Goal: Transaction & Acquisition: Obtain resource

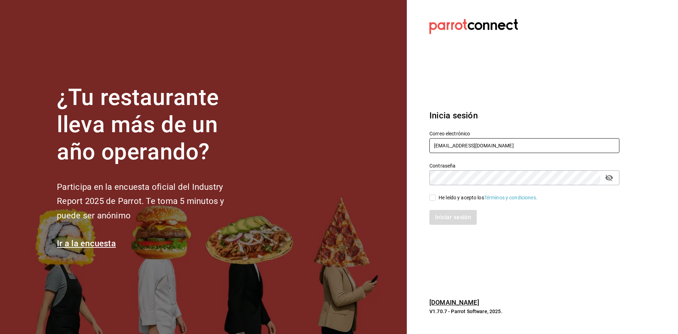
click at [349, 146] on input "gerencia@tresdeseis.com" at bounding box center [525, 145] width 190 height 15
type input "g"
type input "facturacion@beefcapital.com"
click at [349, 197] on span "He leído y acepto los Términos y condiciones." at bounding box center [487, 197] width 102 height 7
click at [349, 197] on input "He leído y acepto los Términos y condiciones." at bounding box center [433, 197] width 6 height 6
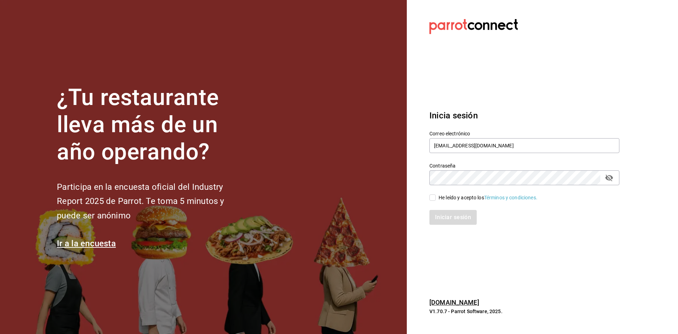
checkbox input "true"
click at [349, 179] on icon "passwordField" at bounding box center [609, 177] width 8 height 7
click at [349, 179] on icon "passwordField" at bounding box center [609, 177] width 8 height 5
click at [349, 216] on button "Iniciar sesión" at bounding box center [454, 217] width 48 height 15
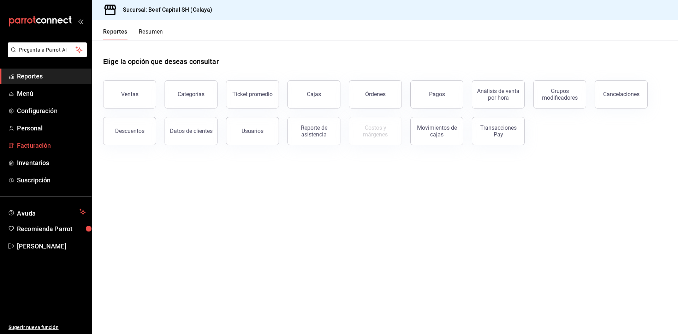
click at [49, 147] on span "Facturación" at bounding box center [51, 146] width 69 height 10
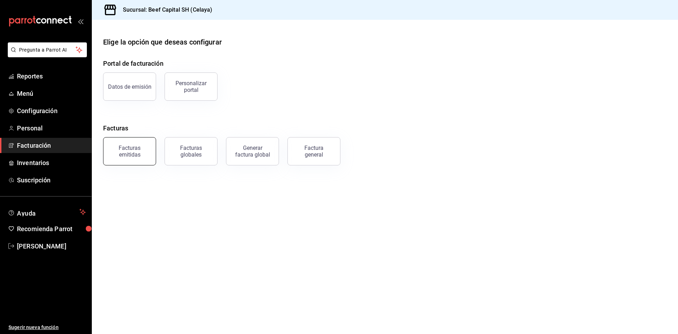
click at [129, 151] on div "Facturas emitidas" at bounding box center [130, 150] width 44 height 13
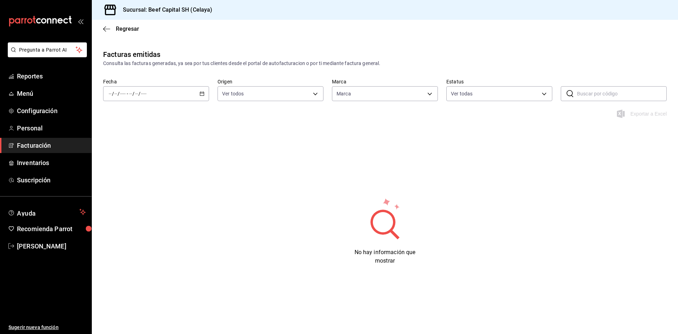
type input "e3bbe20f-edfc-40c7-bd32-db162cca2159"
click at [581, 95] on input "text" at bounding box center [622, 94] width 90 height 14
click at [566, 96] on icon at bounding box center [570, 93] width 8 height 8
click at [570, 94] on icon at bounding box center [570, 93] width 8 height 8
click at [197, 186] on div "Facturas emitidas Consulta las facturas generadas, ya sea por tus clientes desd…" at bounding box center [385, 171] width 586 height 244
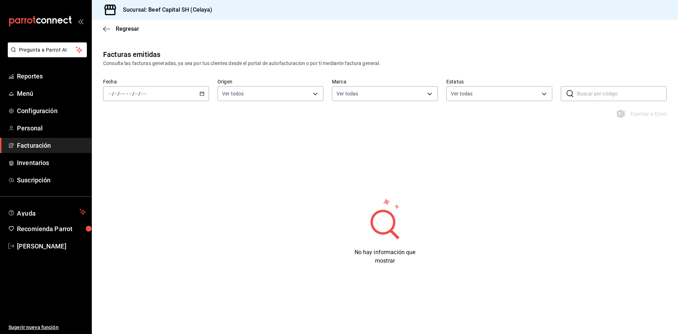
click at [202, 95] on icon "button" at bounding box center [202, 93] width 5 height 5
click at [132, 194] on span "Rango de fechas" at bounding box center [136, 194] width 55 height 7
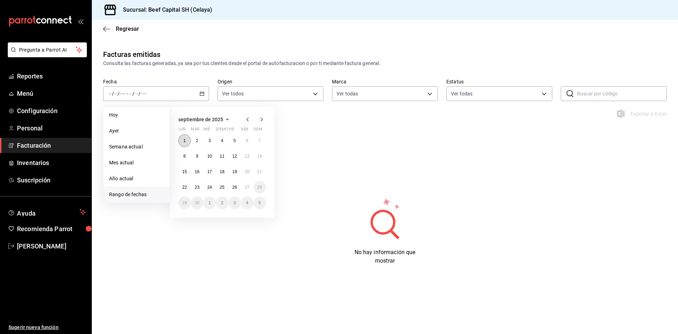
click at [183, 141] on abbr "1" at bounding box center [184, 140] width 2 height 5
click at [233, 189] on abbr "26" at bounding box center [234, 187] width 5 height 5
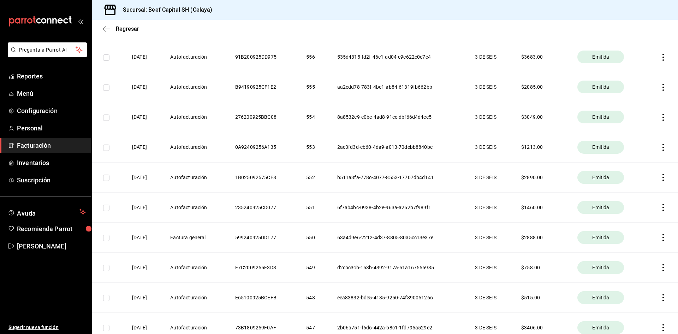
scroll to position [459, 0]
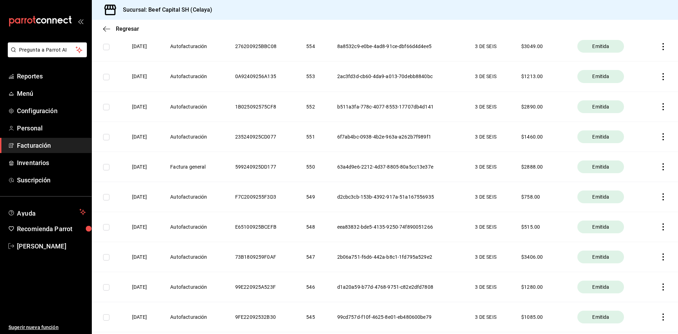
click at [660, 168] on icon "button" at bounding box center [663, 166] width 7 height 7
click at [634, 149] on div "Descargar PDF" at bounding box center [636, 150] width 34 height 6
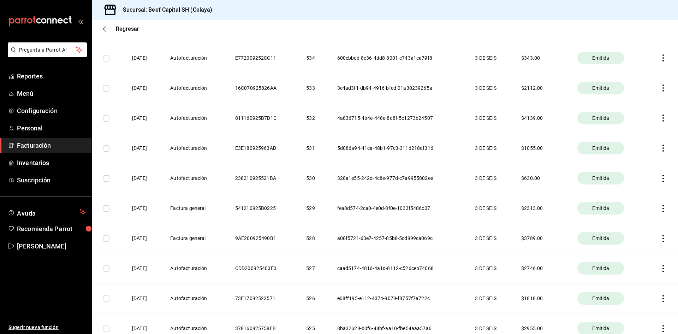
scroll to position [1060, 0]
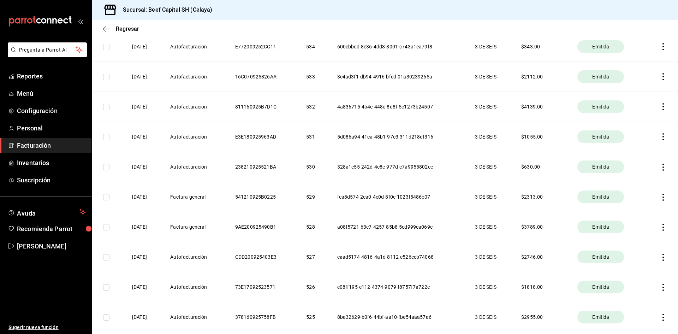
click at [660, 226] on icon "button" at bounding box center [663, 227] width 7 height 7
click at [631, 211] on div "Descargar PDF" at bounding box center [636, 210] width 34 height 6
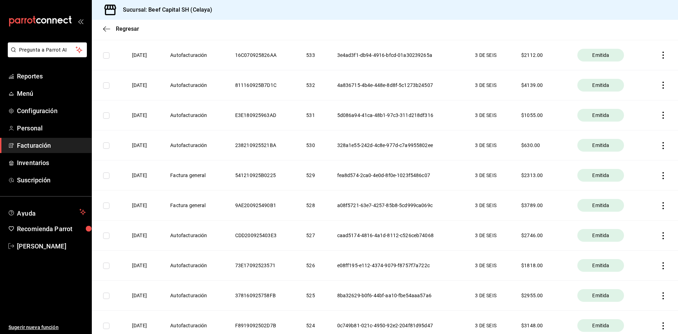
scroll to position [1095, 0]
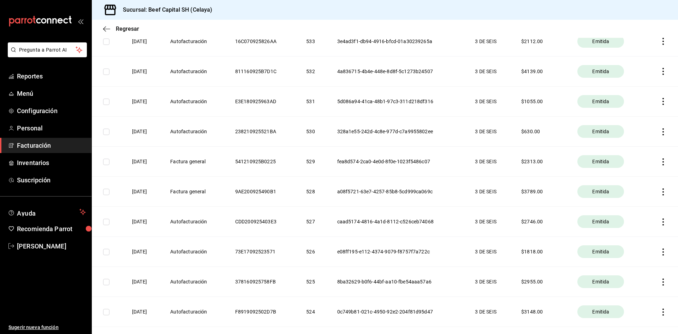
click at [595, 192] on span "Emitida" at bounding box center [601, 191] width 23 height 7
click at [660, 190] on icon "button" at bounding box center [663, 191] width 7 height 7
click at [627, 174] on div "Descargar PDF" at bounding box center [636, 174] width 34 height 6
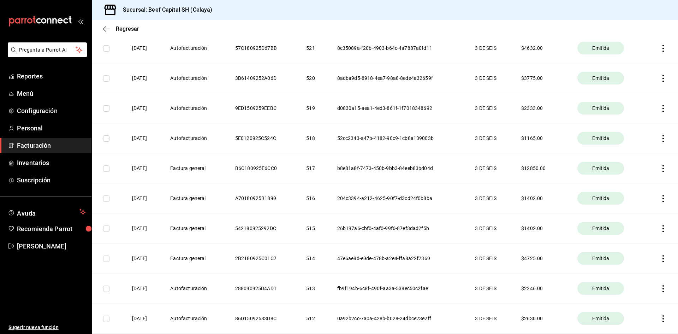
scroll to position [1484, 0]
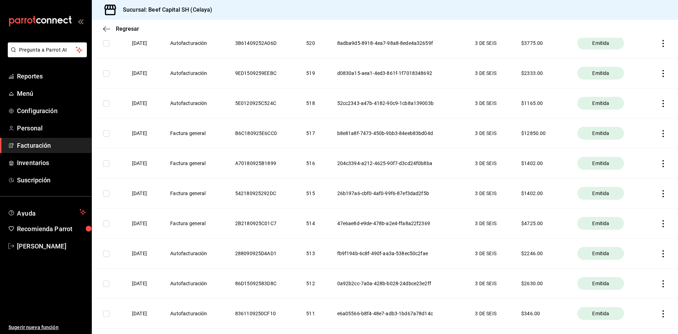
click at [660, 134] on icon "button" at bounding box center [663, 133] width 7 height 7
click at [627, 119] on span "Descargar PDF" at bounding box center [630, 115] width 45 height 7
click at [660, 164] on icon "button" at bounding box center [663, 163] width 7 height 7
click at [633, 147] on div "Descargar PDF" at bounding box center [636, 146] width 34 height 6
click at [660, 192] on icon "button" at bounding box center [663, 193] width 7 height 7
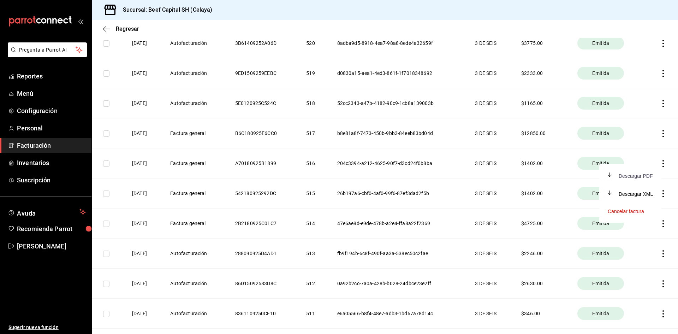
click at [631, 173] on div "Descargar PDF" at bounding box center [636, 176] width 34 height 6
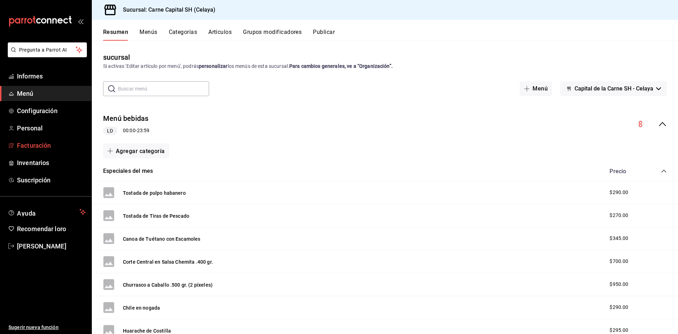
click at [31, 147] on font "Facturación" at bounding box center [34, 145] width 34 height 7
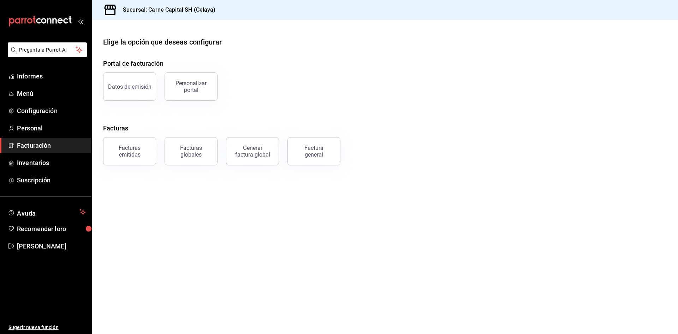
click at [127, 149] on font "Facturas emitidas" at bounding box center [130, 150] width 22 height 13
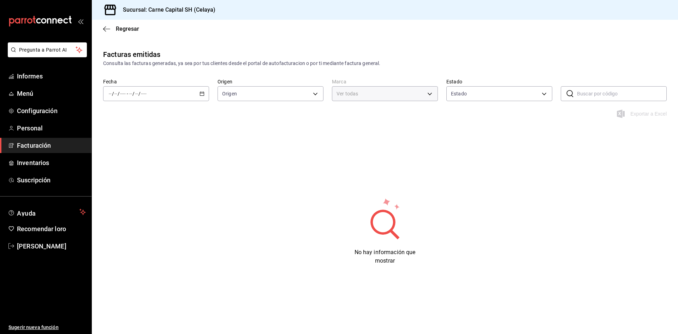
type input "e3bbe20f-edfc-40c7-bd32-db162cca2159"
click at [202, 94] on icon "button" at bounding box center [202, 93] width 5 height 5
click at [131, 192] on font "Rango de fechas" at bounding box center [127, 194] width 37 height 6
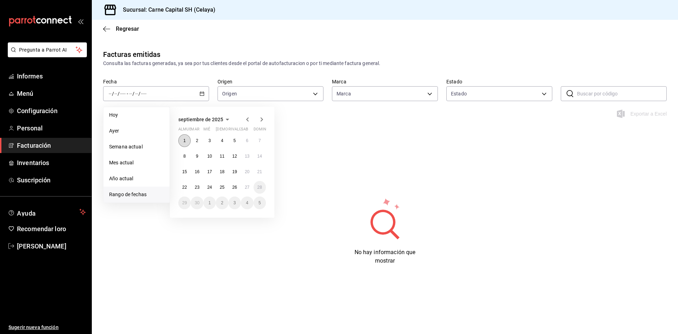
click at [187, 140] on button "1" at bounding box center [184, 140] width 12 height 13
click at [235, 187] on font "26" at bounding box center [234, 187] width 5 height 5
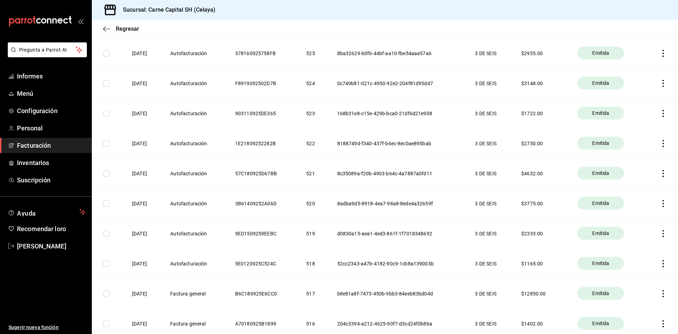
scroll to position [1413, 0]
click at [660, 263] on icon "button" at bounding box center [663, 264] width 7 height 7
click at [640, 247] on font "Descargar PDF" at bounding box center [636, 247] width 34 height 6
click at [663, 264] on icon "button" at bounding box center [663, 264] width 1 height 7
click at [635, 266] on font "Descargar XML" at bounding box center [636, 265] width 34 height 6
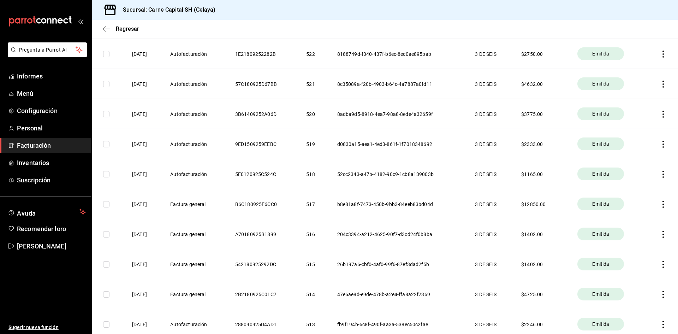
click at [660, 263] on icon "button" at bounding box center [663, 264] width 7 height 7
